Goal: Task Accomplishment & Management: Use online tool/utility

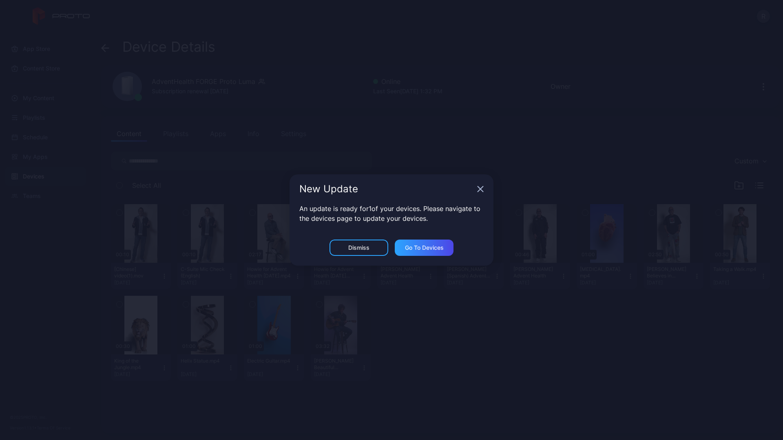
click at [479, 193] on div "New Update" at bounding box center [391, 188] width 204 height 29
click at [482, 187] on icon "button" at bounding box center [480, 189] width 5 height 5
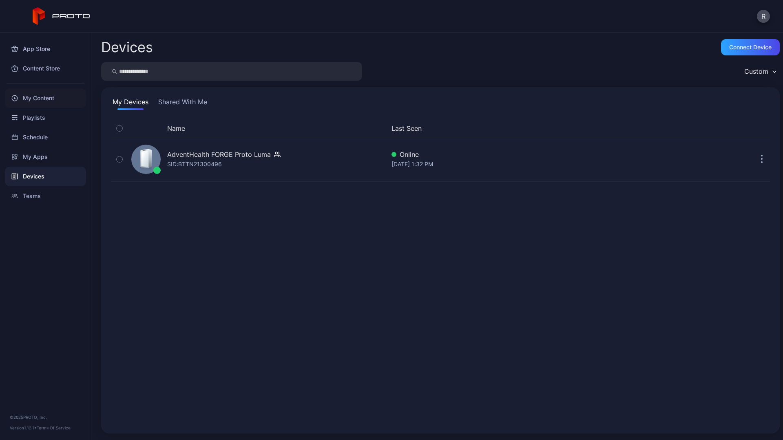
click at [44, 98] on div "My Content" at bounding box center [45, 98] width 81 height 20
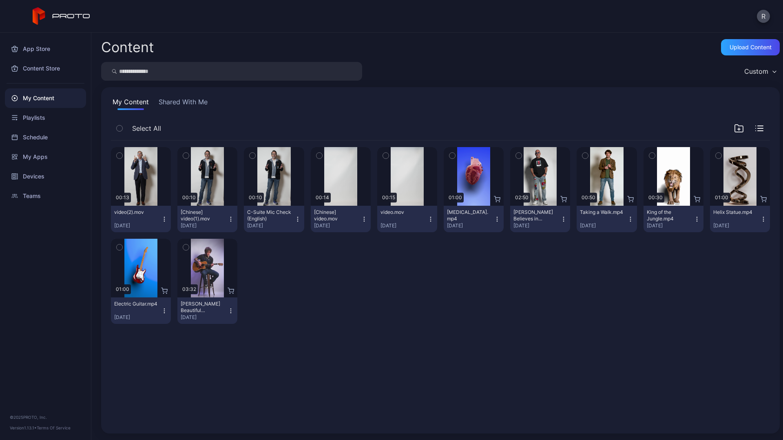
click at [162, 221] on icon "button" at bounding box center [164, 219] width 7 height 7
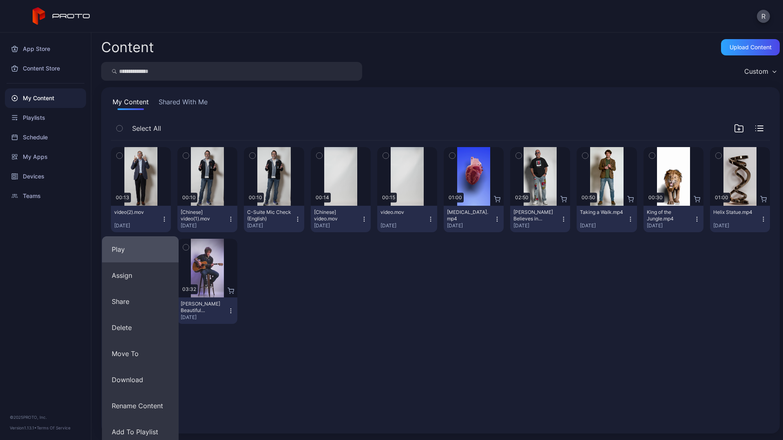
click at [144, 253] on button "Play" at bounding box center [140, 249] width 77 height 26
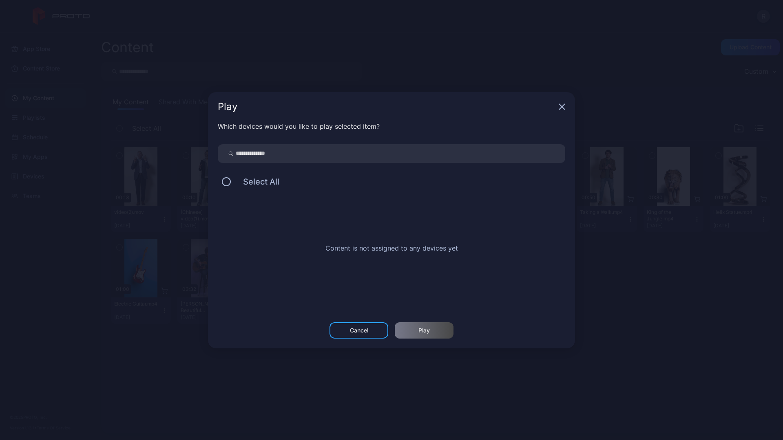
click at [559, 110] on div "Play" at bounding box center [391, 106] width 367 height 29
click at [353, 331] on div "Cancel" at bounding box center [359, 330] width 18 height 7
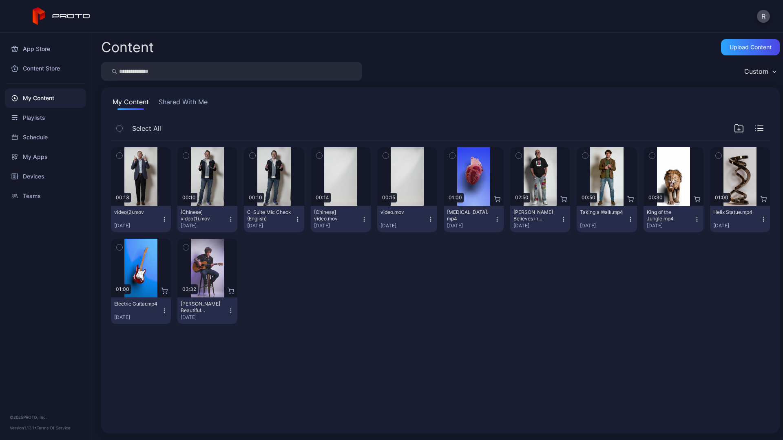
click at [161, 220] on icon "button" at bounding box center [164, 219] width 7 height 7
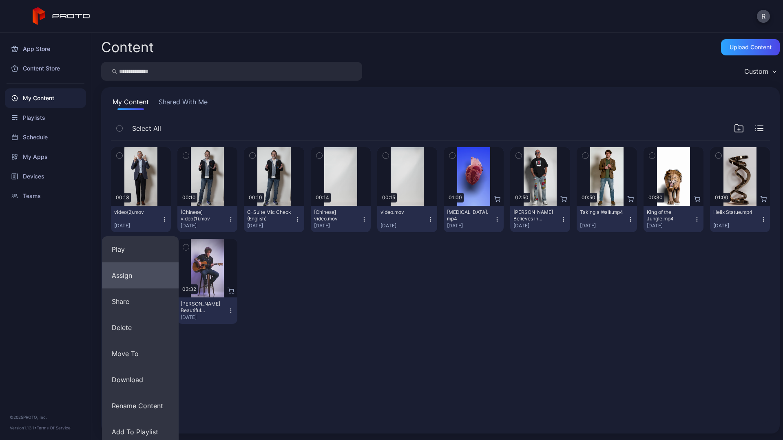
click at [145, 271] on button "Assign" at bounding box center [140, 275] width 77 height 26
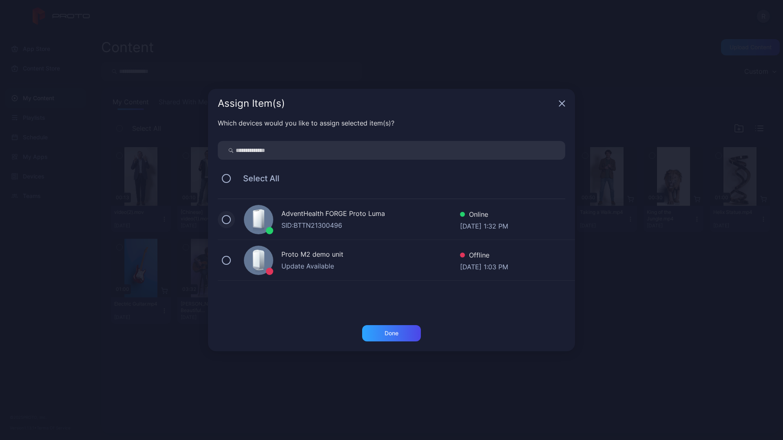
click at [229, 218] on button at bounding box center [226, 219] width 9 height 9
click at [386, 331] on div "Done" at bounding box center [391, 333] width 14 height 7
